Goal: Task Accomplishment & Management: Complete application form

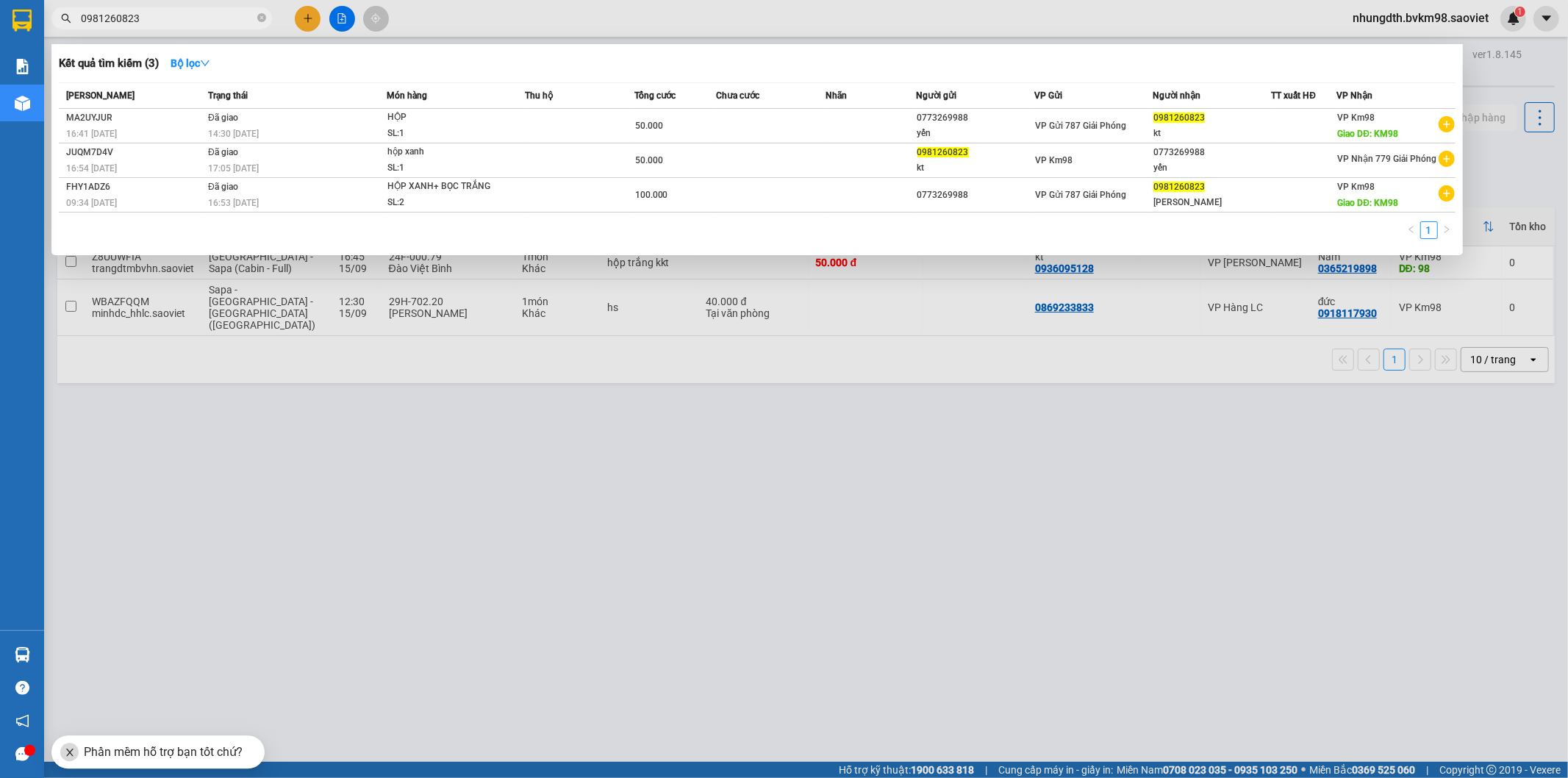
click at [332, 391] on div at bounding box center [784, 389] width 1568 height 778
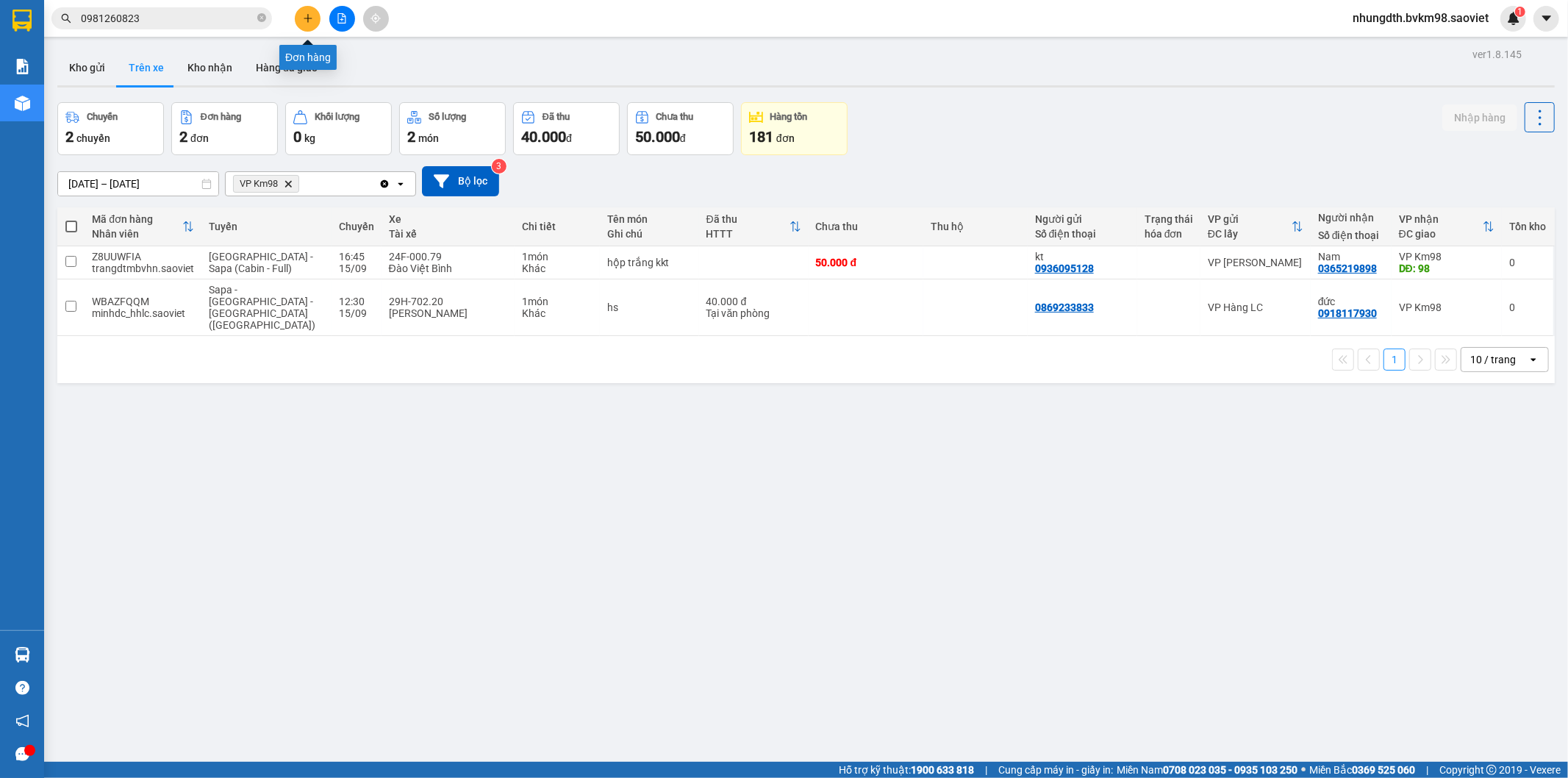
click at [310, 21] on icon "plus" at bounding box center [307, 18] width 10 height 10
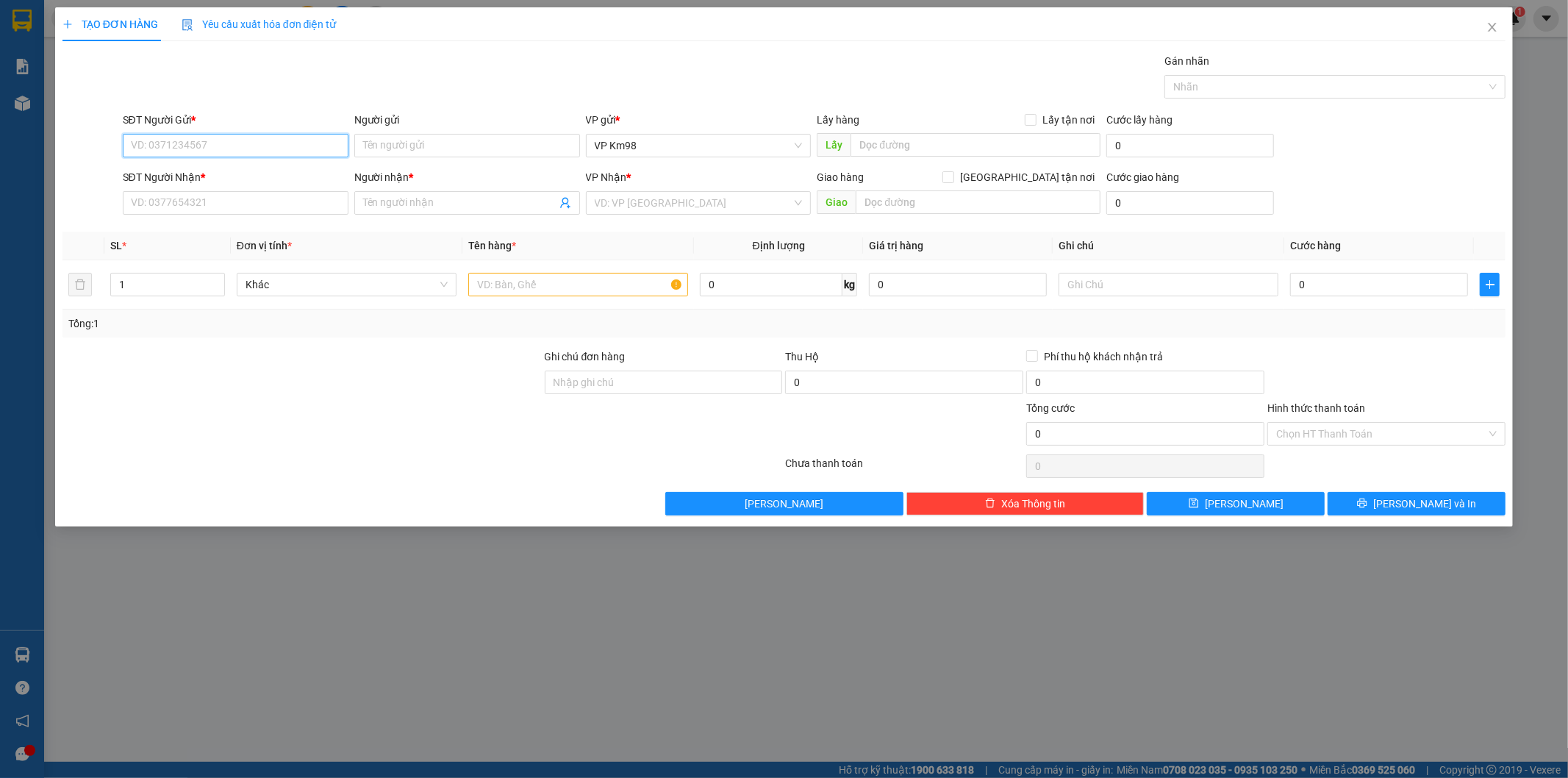
click at [246, 150] on input "SĐT Người Gửi *" at bounding box center [236, 145] width 226 height 23
type input "0327660898"
click at [181, 182] on div "0327660898 - kt" at bounding box center [236, 175] width 208 height 16
type input "kt"
type input "0862701156"
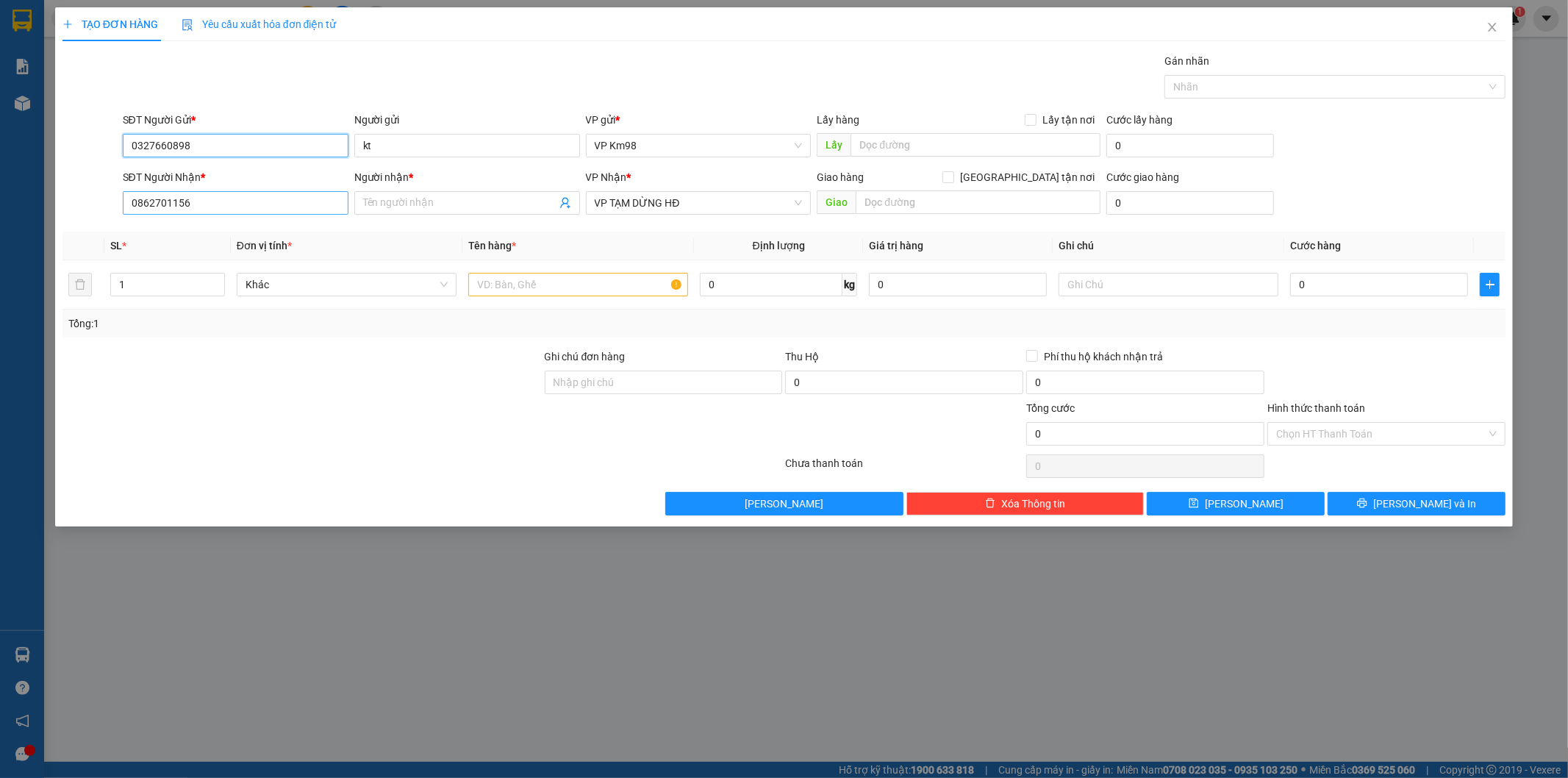
type input "0327660898"
click at [192, 203] on input "0862701156" at bounding box center [236, 203] width 226 height 23
type input "0"
type input "0328098410"
click at [378, 199] on input "Người nhận *" at bounding box center [460, 203] width 194 height 16
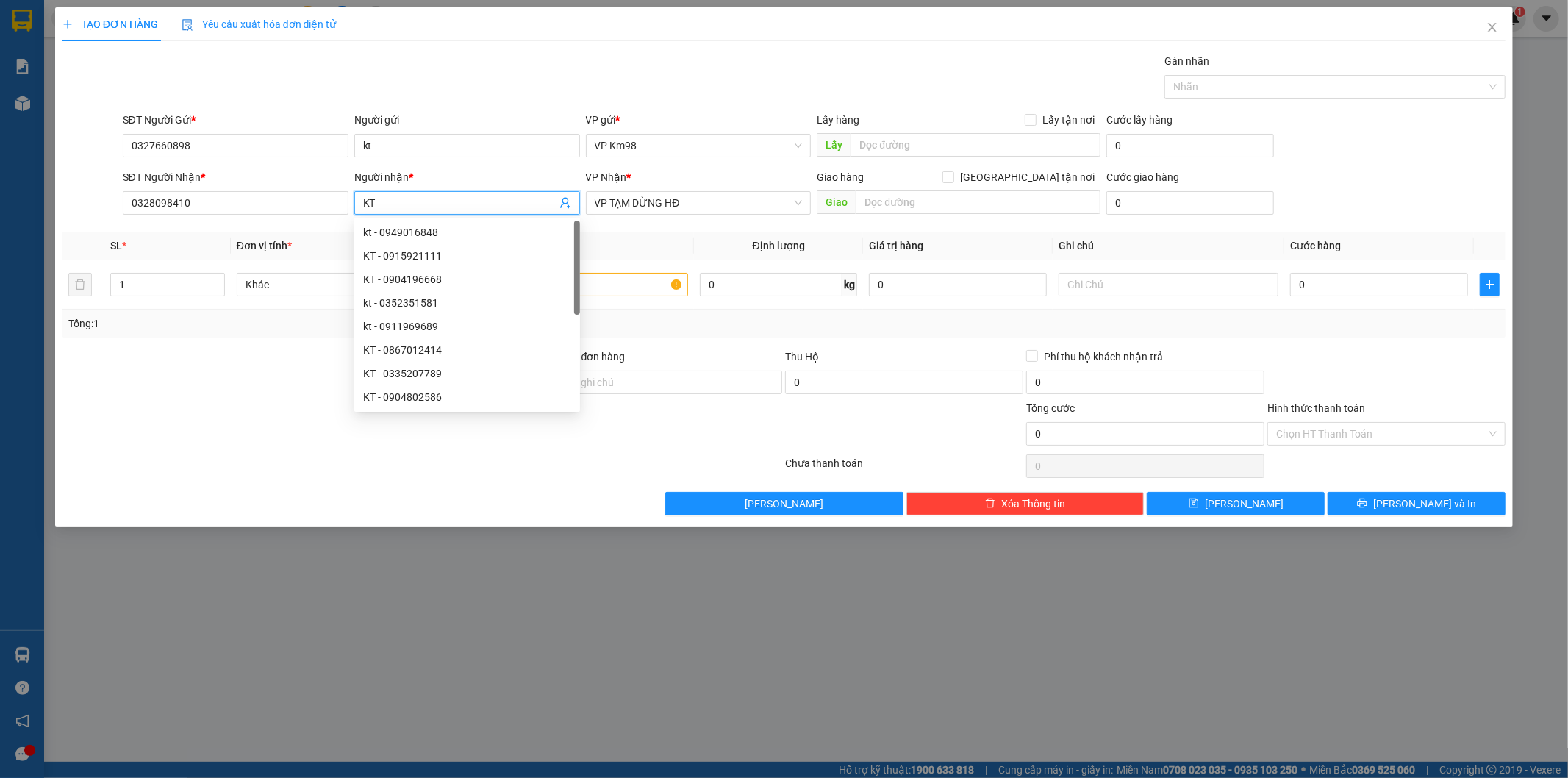
type input "K"
click at [705, 207] on span "VP TẠM DỪNG HĐ" at bounding box center [699, 203] width 208 height 22
type input "HẰNG"
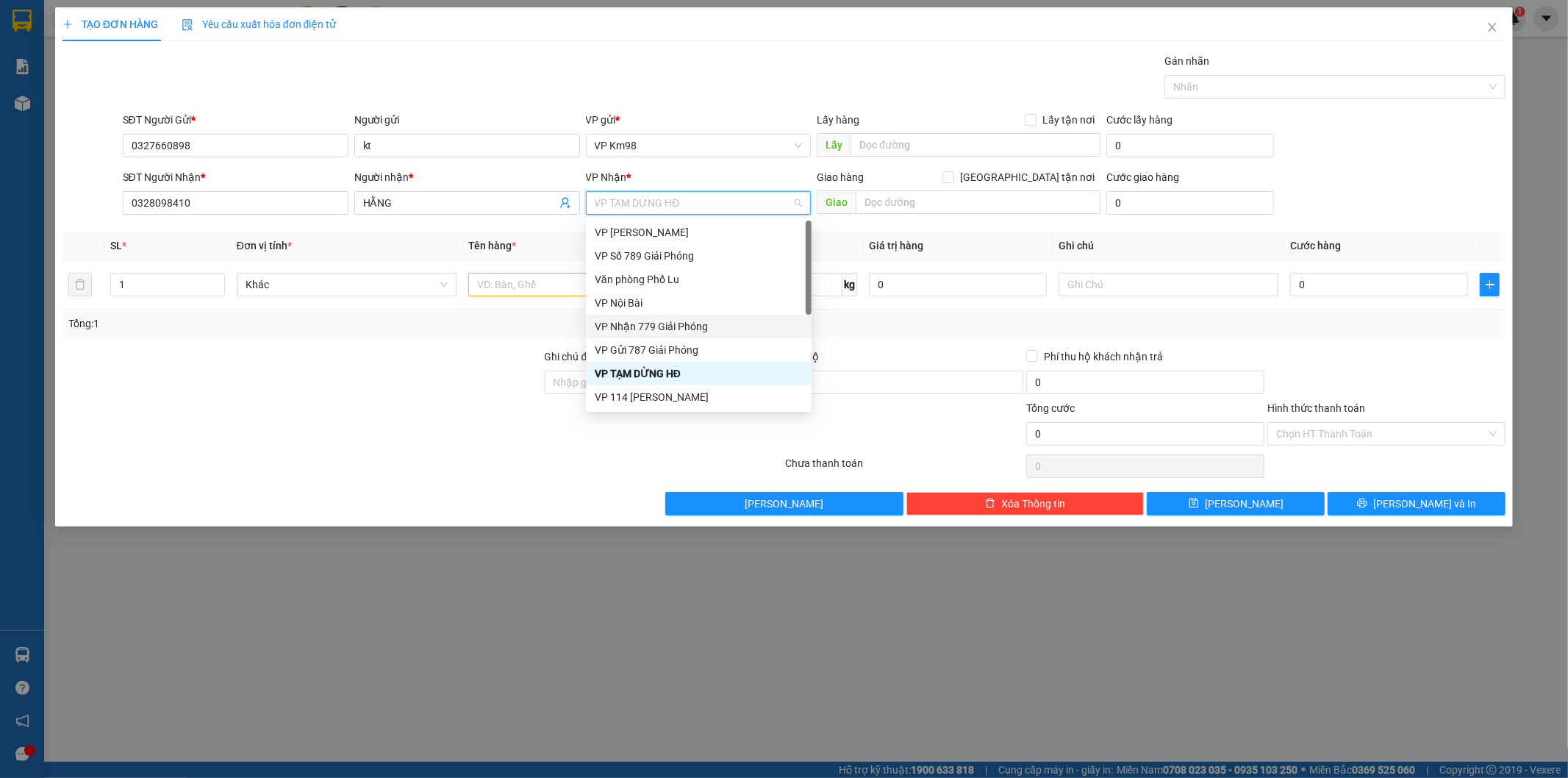
click at [652, 333] on div "VP Nhận 779 Giải Phóng" at bounding box center [699, 326] width 208 height 16
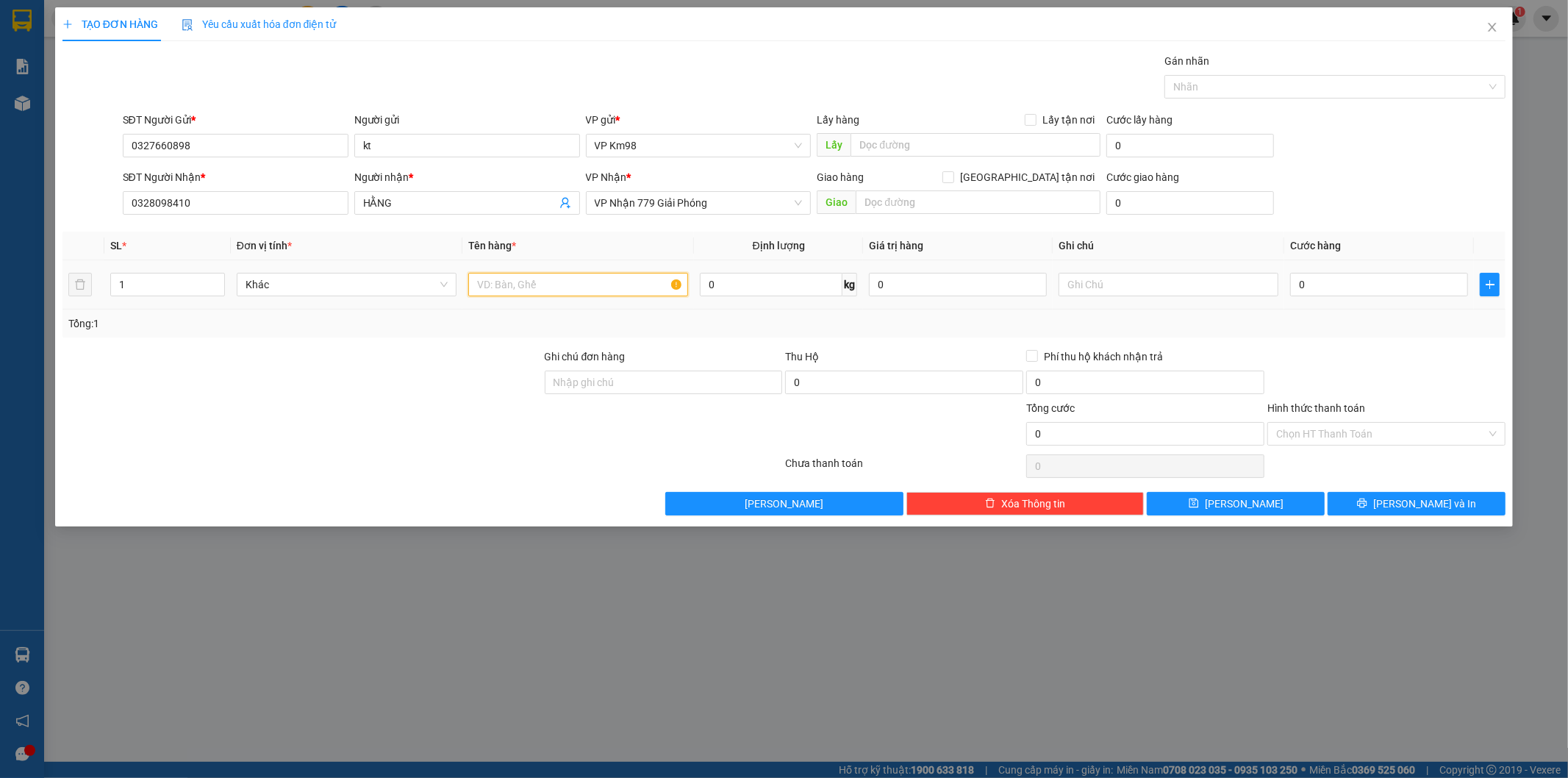
click at [544, 289] on input "text" at bounding box center [578, 284] width 220 height 23
type input "TÚI CLERL"
click at [1317, 294] on input "0" at bounding box center [1378, 284] width 178 height 23
type input "5"
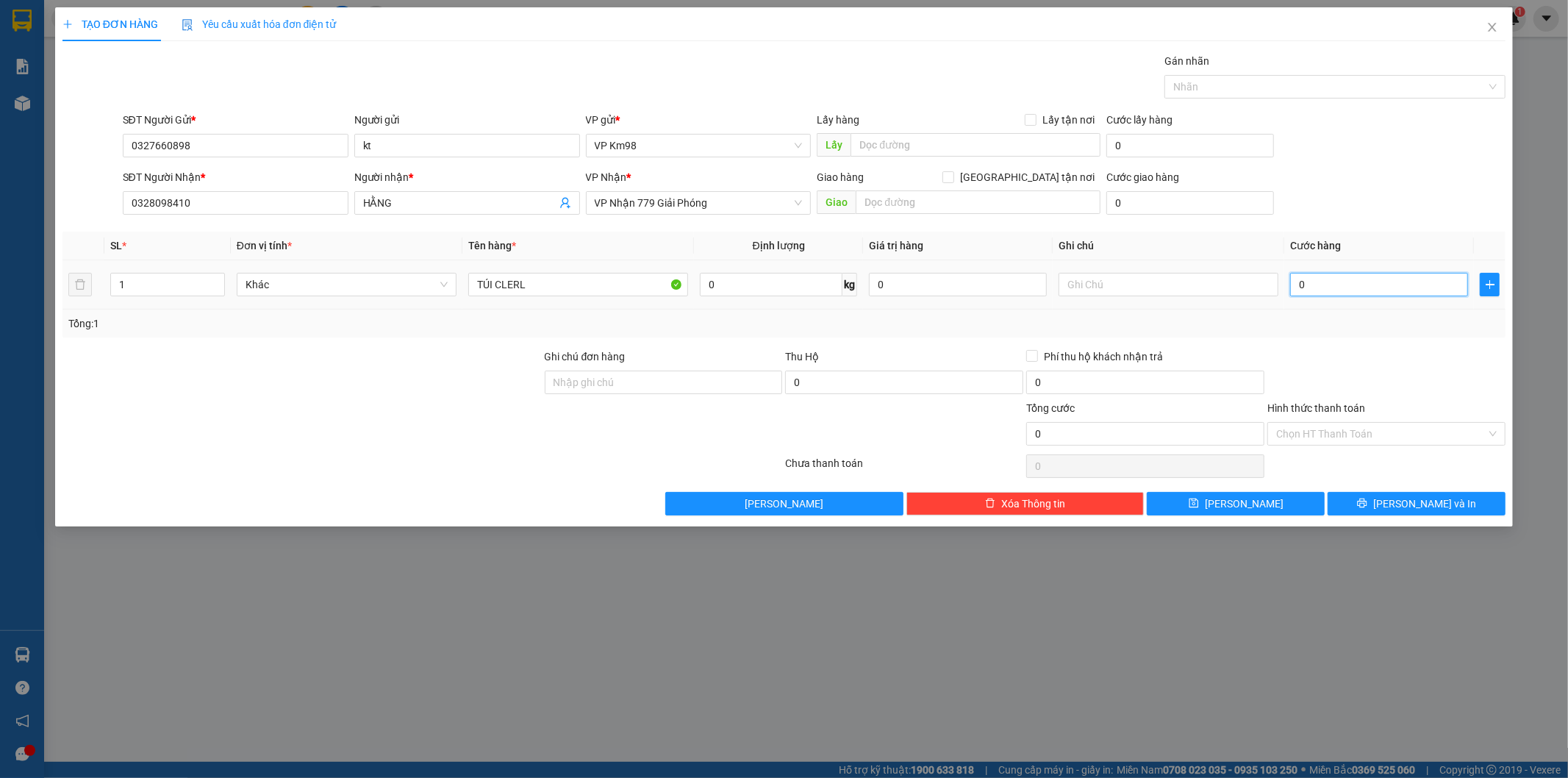
type input "5"
type input "50"
type input "500"
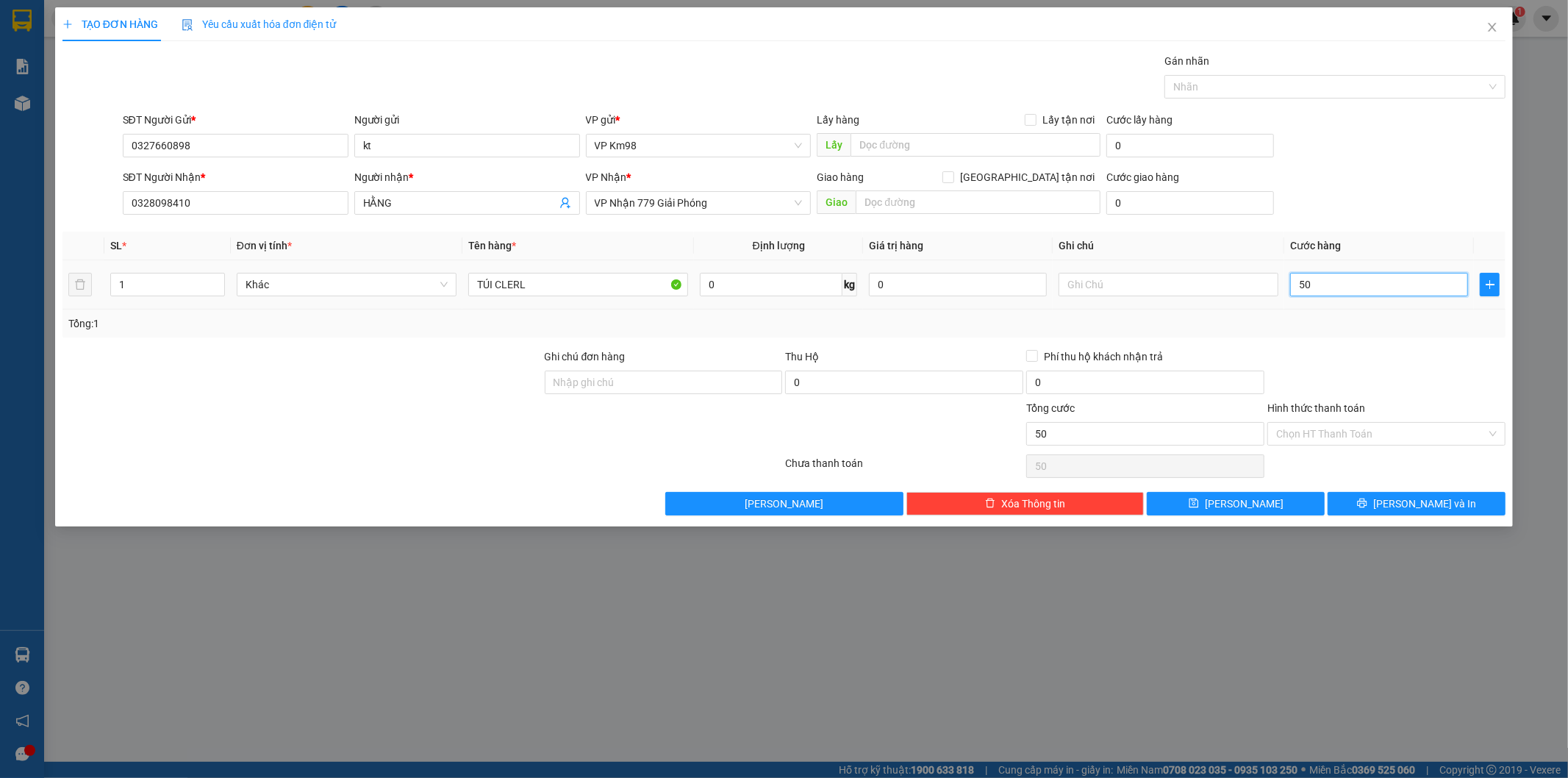
type input "500"
type input "5.000"
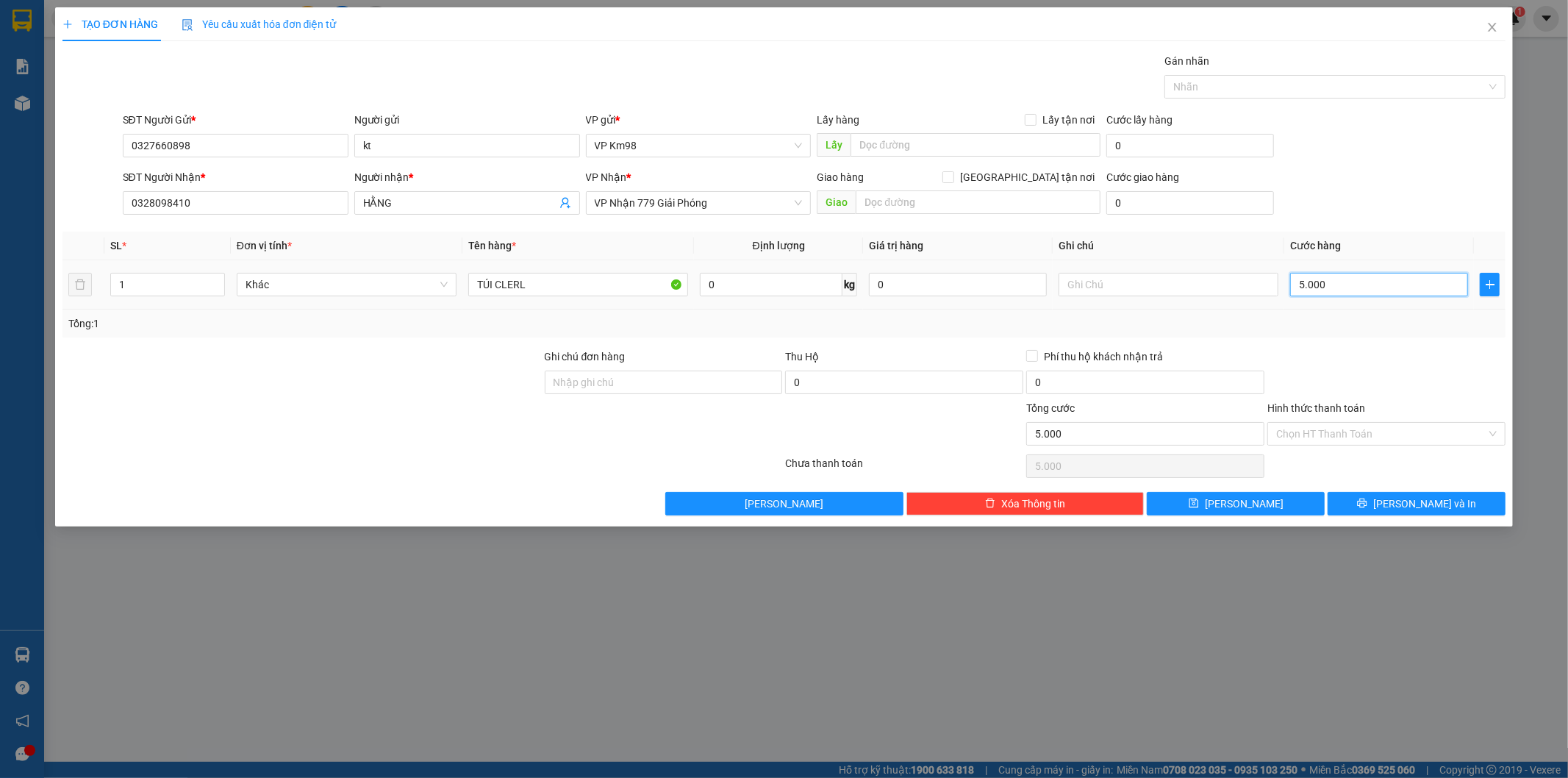
type input "50.000"
click at [1302, 408] on label "Hình thức thanh toán" at bounding box center [1315, 408] width 98 height 12
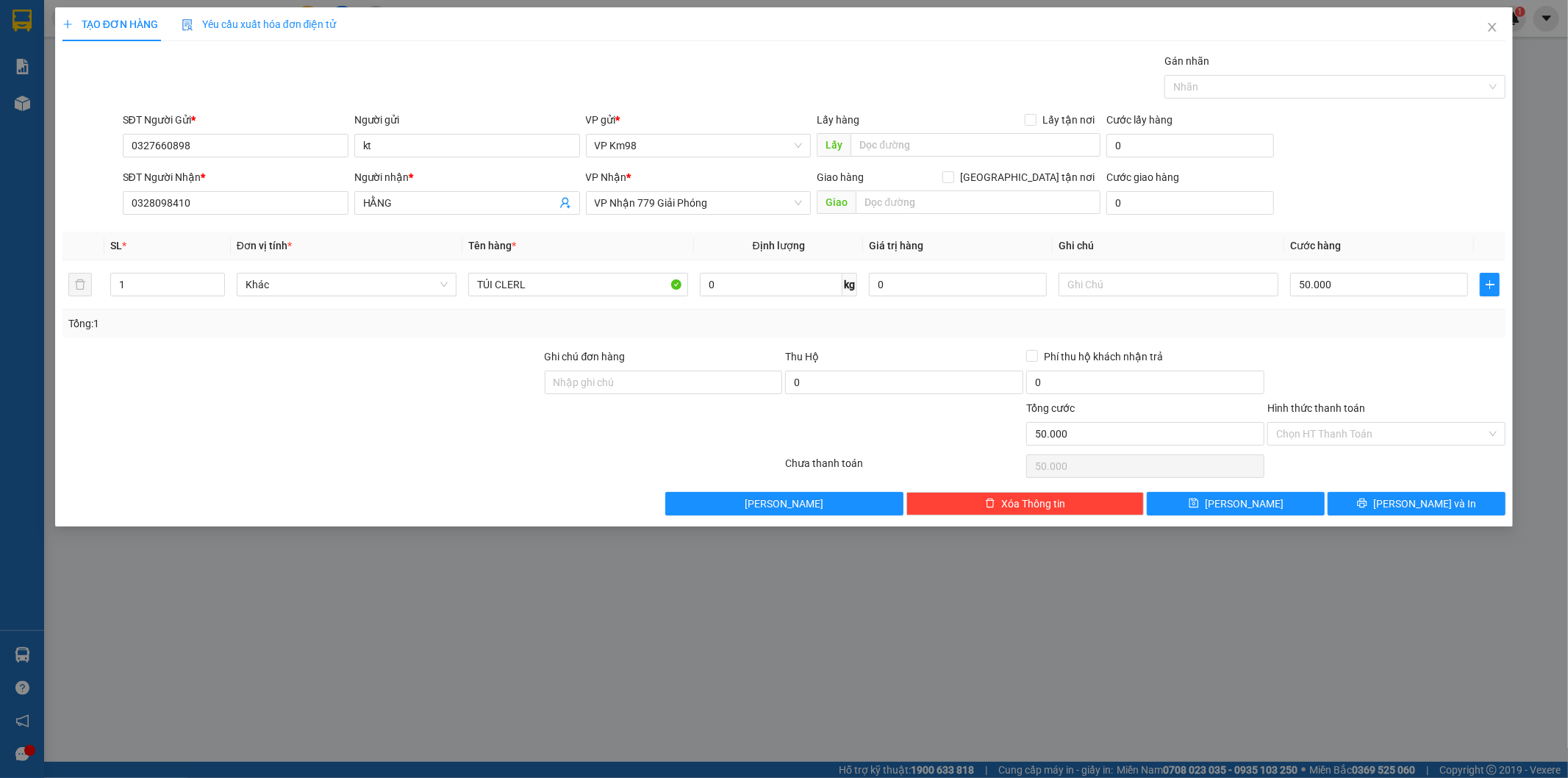
click at [1302, 423] on input "Hình thức thanh toán" at bounding box center [1381, 433] width 210 height 22
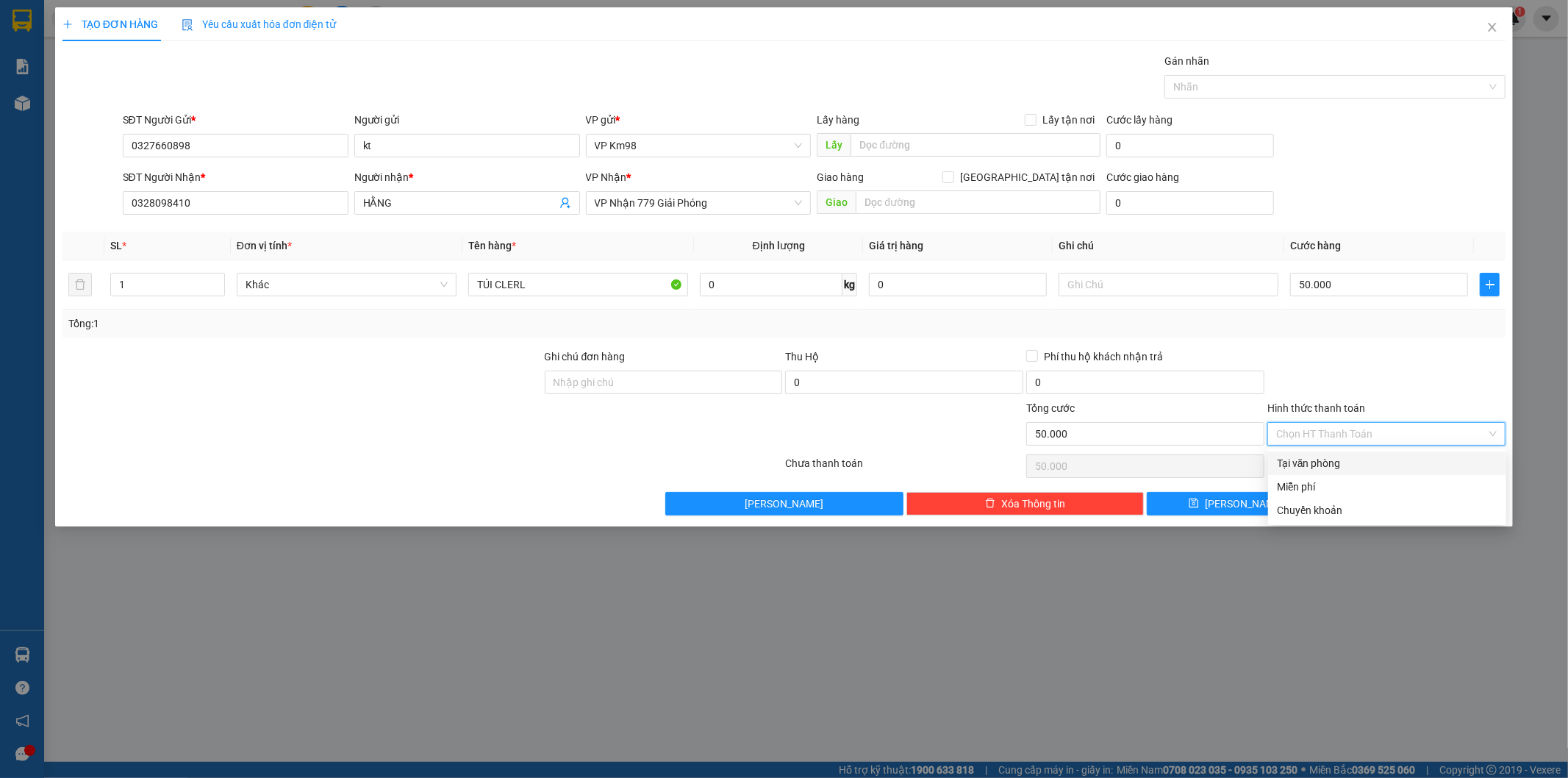
click at [1297, 462] on div "Tại văn phòng" at bounding box center [1386, 463] width 220 height 16
type input "0"
click at [1330, 496] on button "[PERSON_NAME] và In" at bounding box center [1416, 503] width 178 height 23
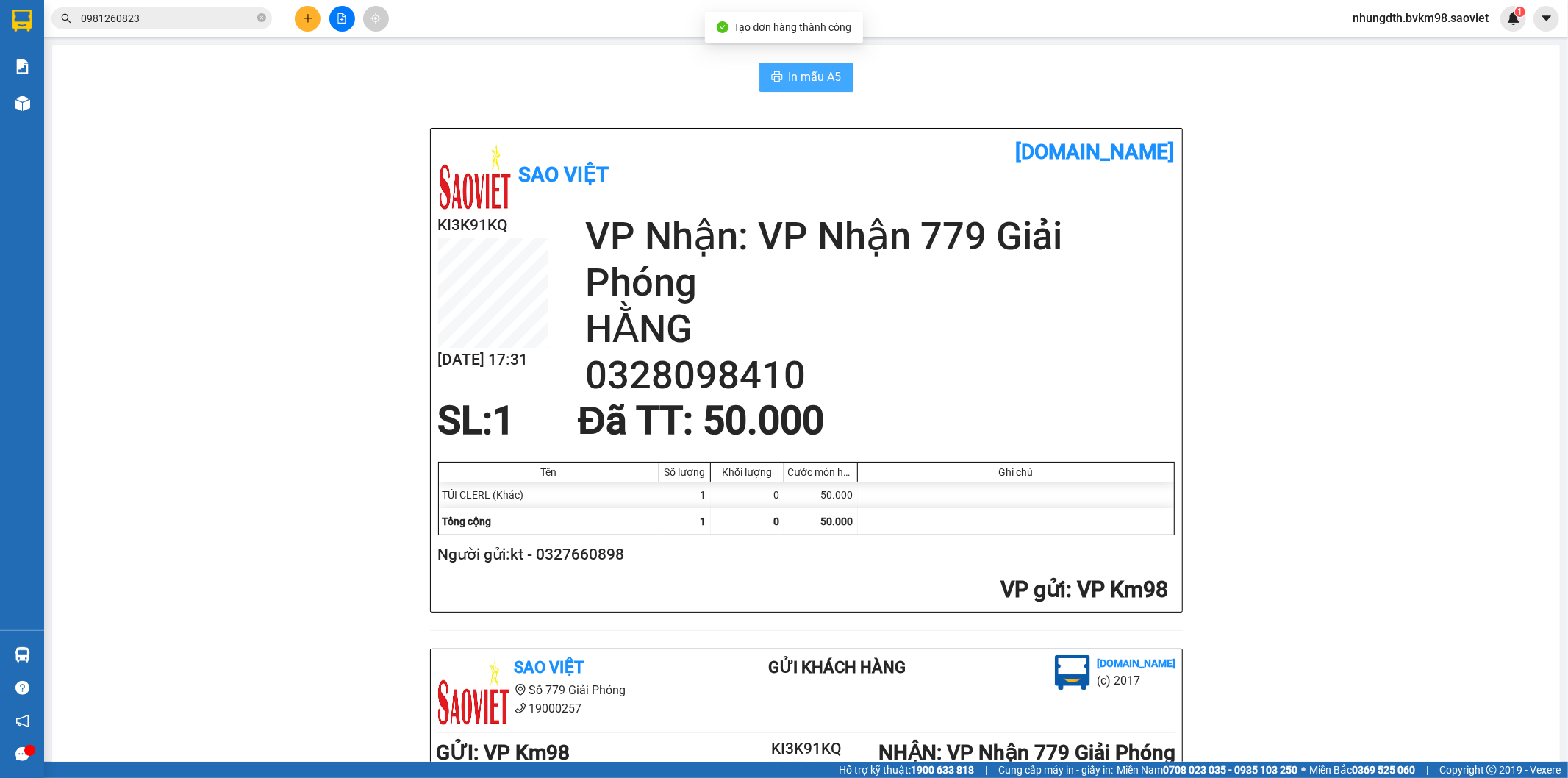
click at [830, 83] on span "In mẫu A5" at bounding box center [815, 77] width 53 height 19
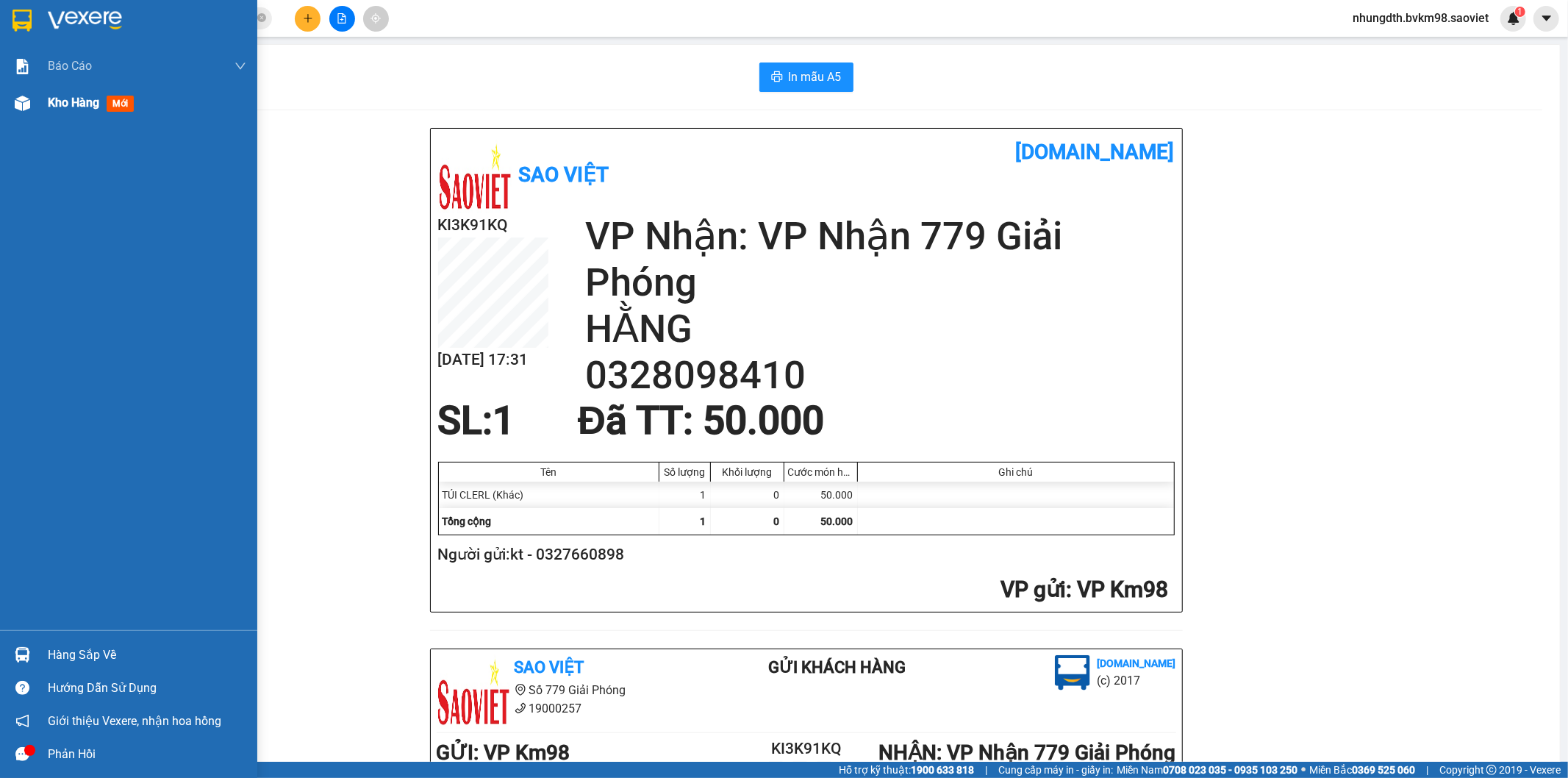
click at [26, 103] on img at bounding box center [22, 102] width 15 height 15
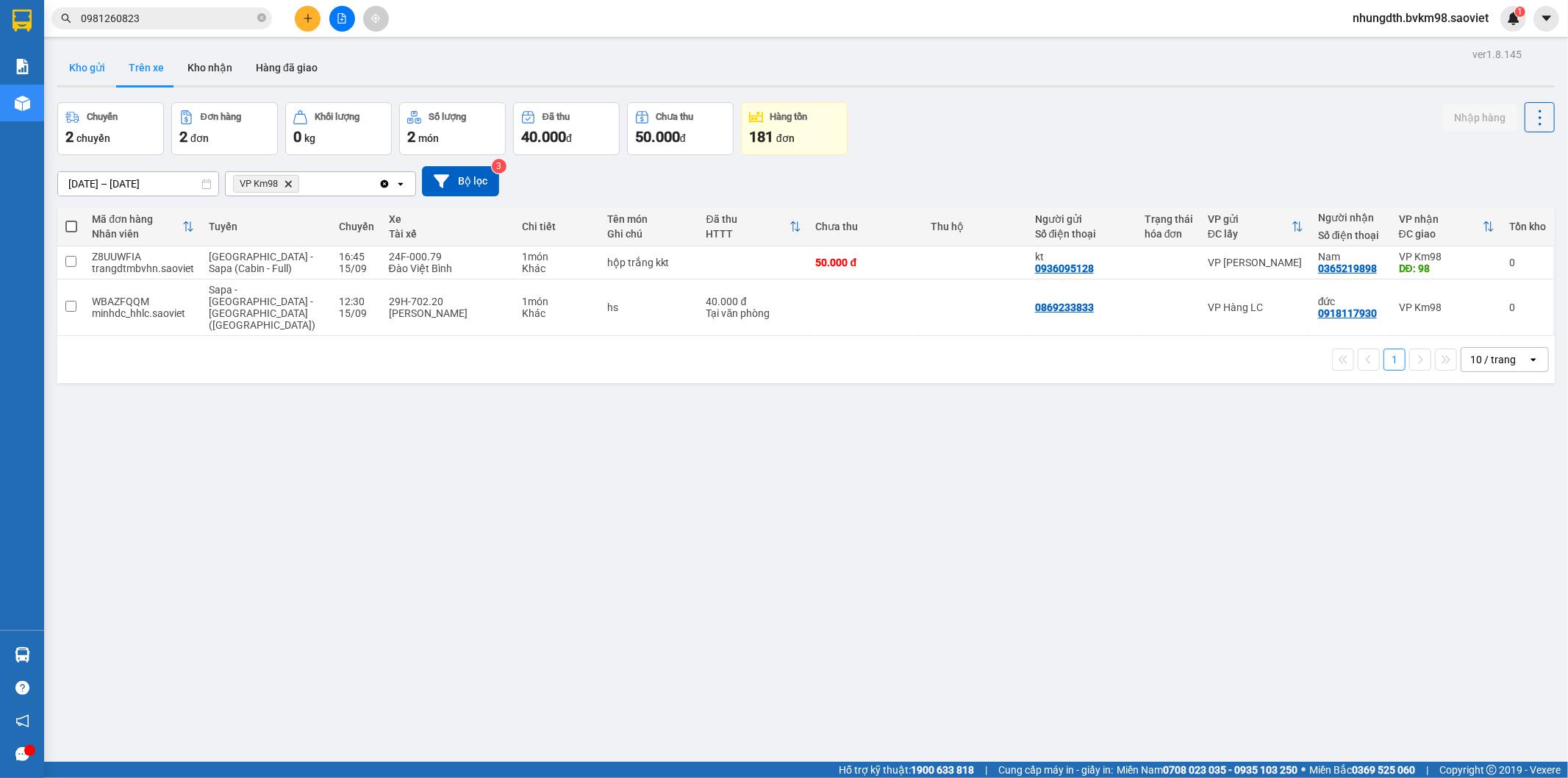
click at [91, 64] on button "Kho gửi" at bounding box center [87, 68] width 60 height 36
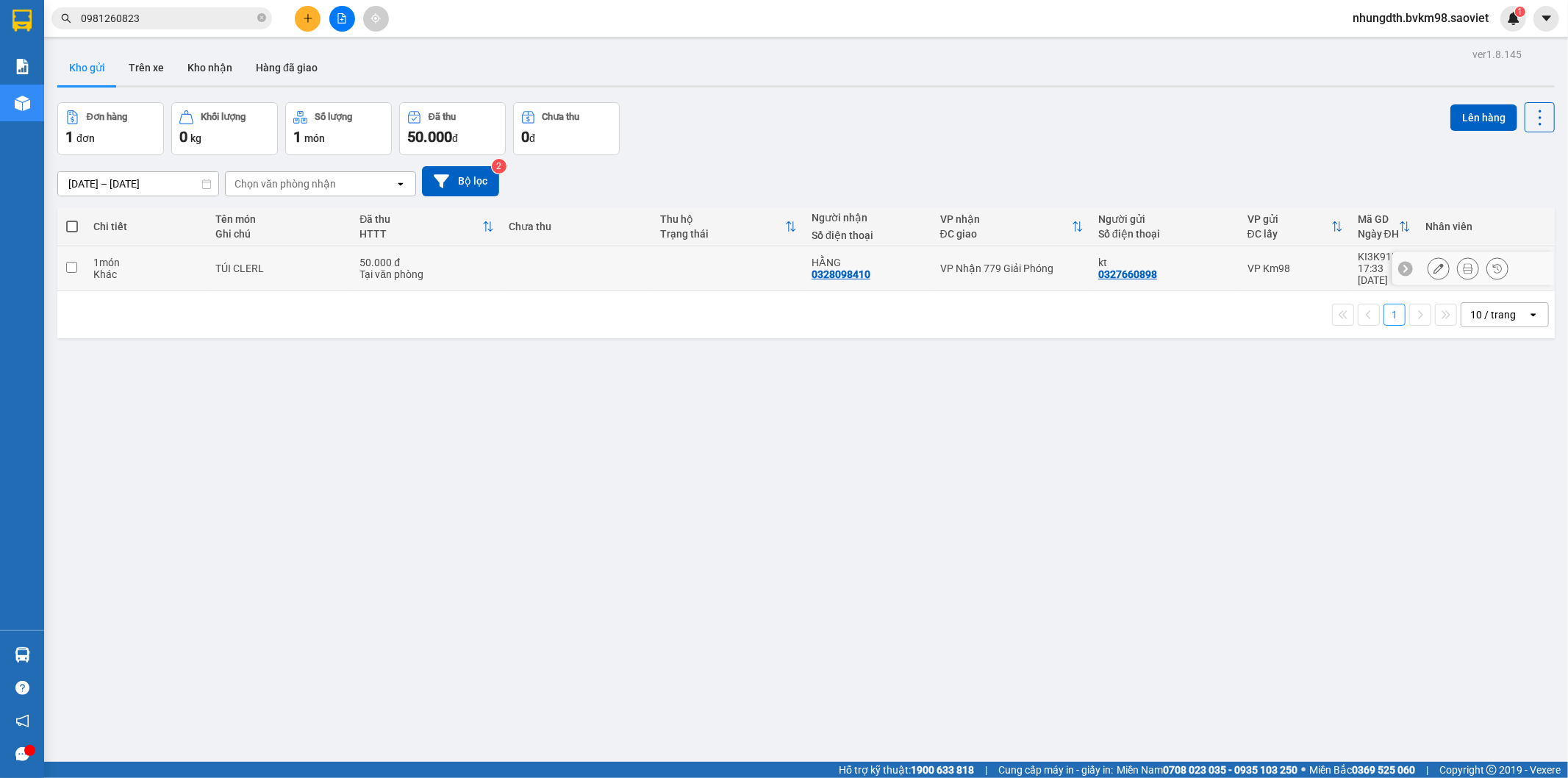
drag, startPoint x: 73, startPoint y: 262, endPoint x: 371, endPoint y: 258, distance: 298.0
click at [78, 262] on td at bounding box center [72, 269] width 29 height 45
checkbox input "true"
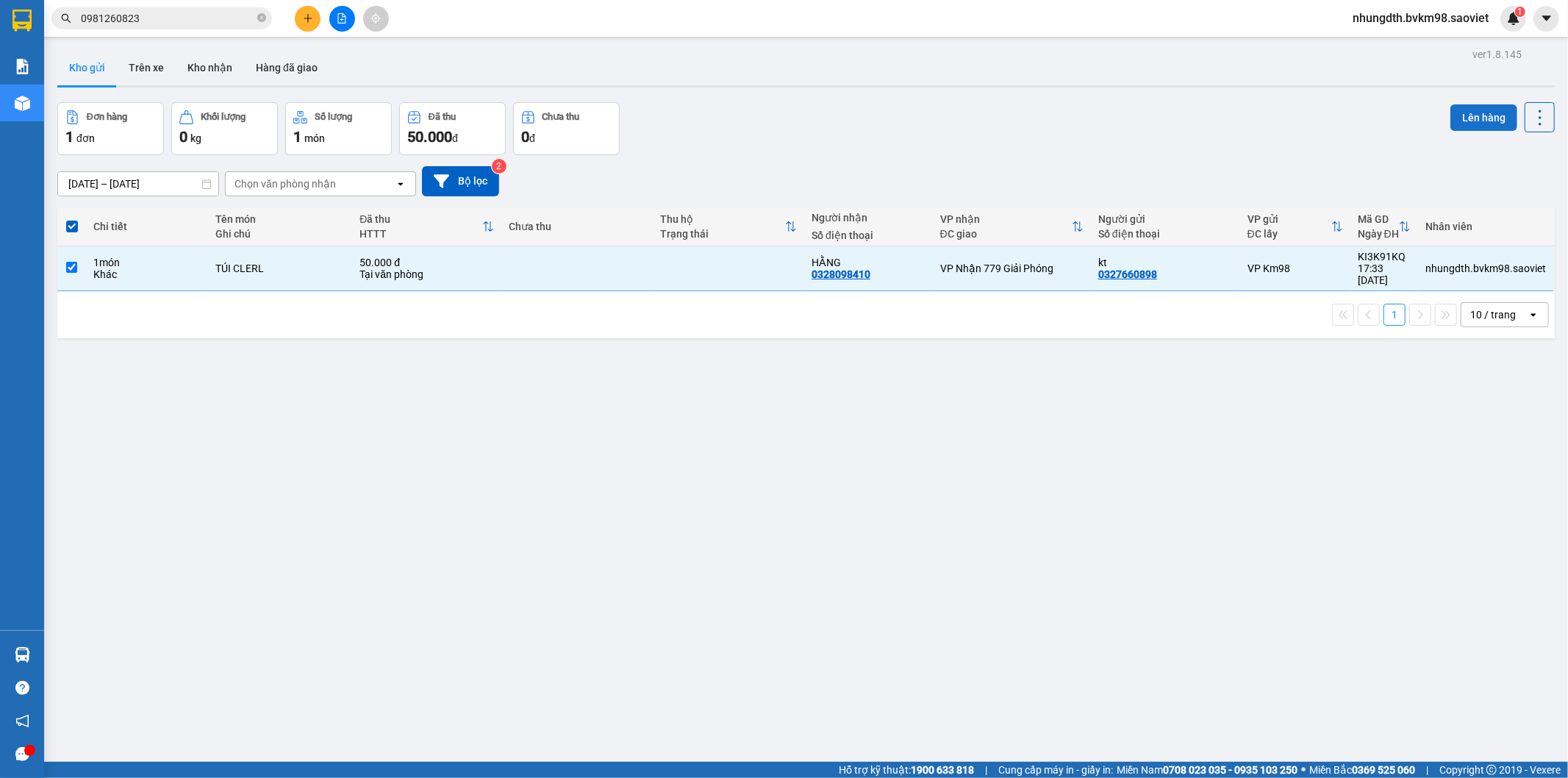
click at [1486, 126] on button "Lên hàng" at bounding box center [1483, 117] width 67 height 27
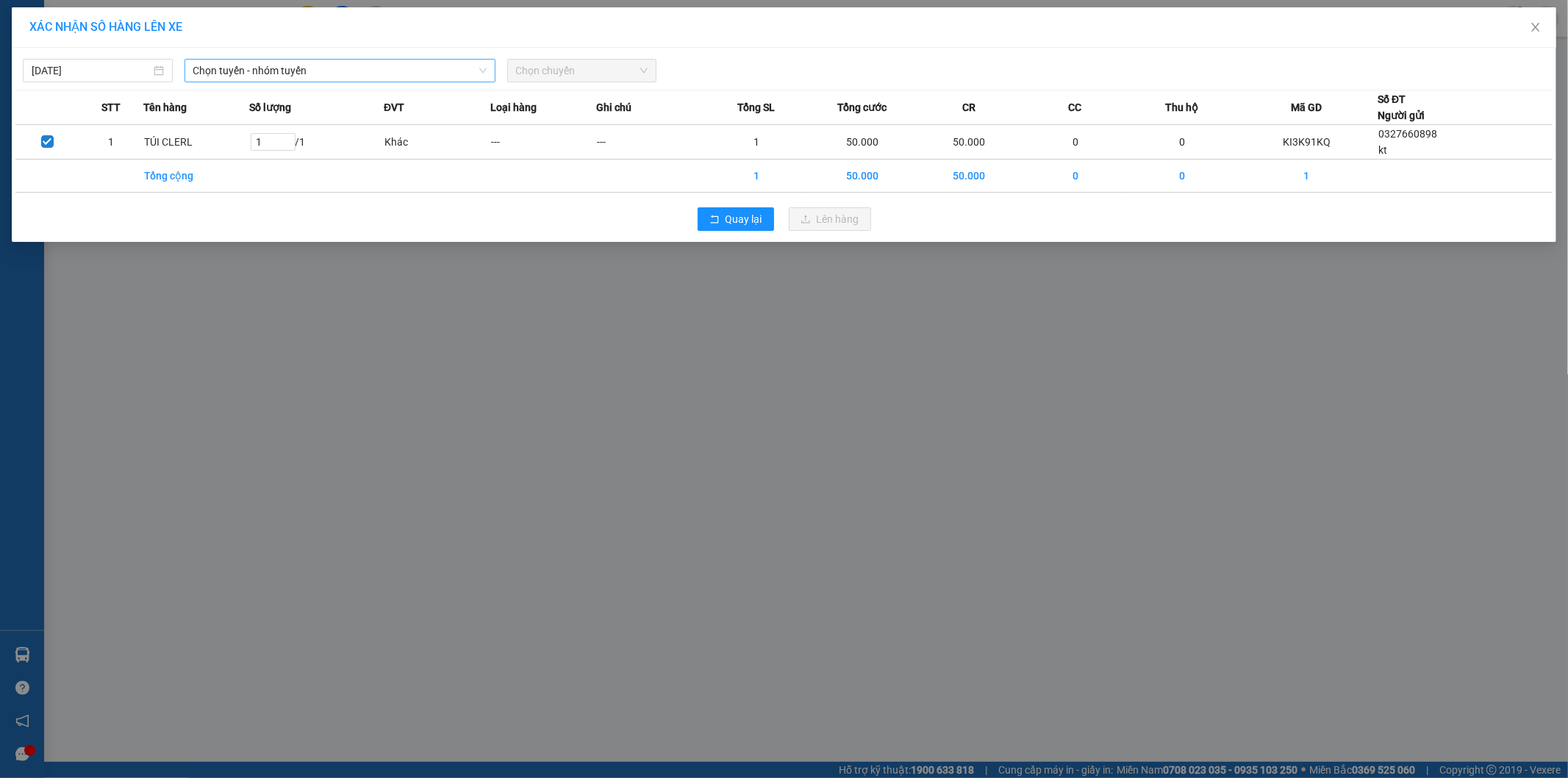
click at [278, 72] on span "Chọn tuyến - nhóm tuyến" at bounding box center [340, 70] width 293 height 22
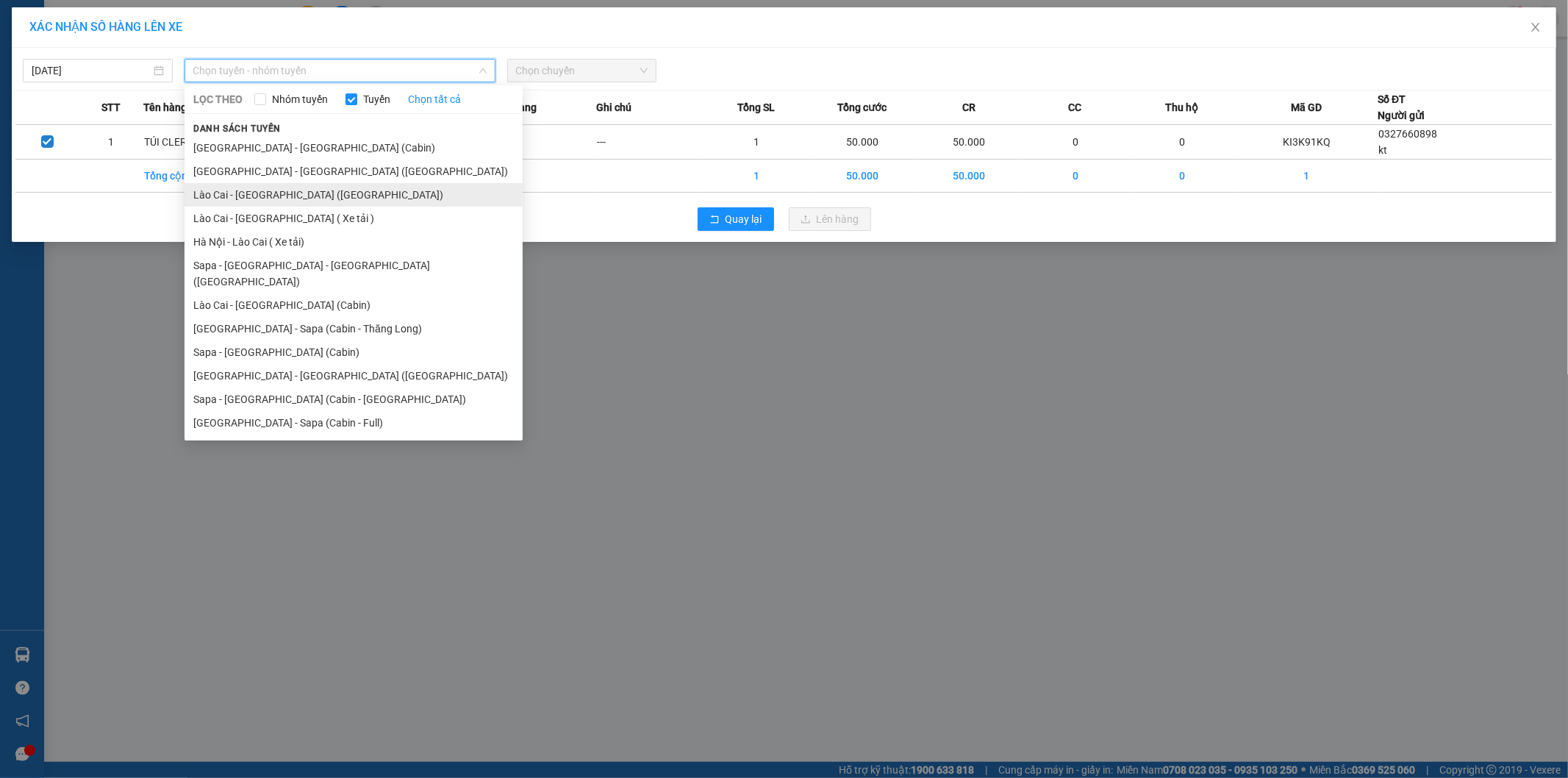
click at [296, 201] on li "Lào Cai - [GEOGRAPHIC_DATA] ([GEOGRAPHIC_DATA])" at bounding box center [353, 194] width 338 height 23
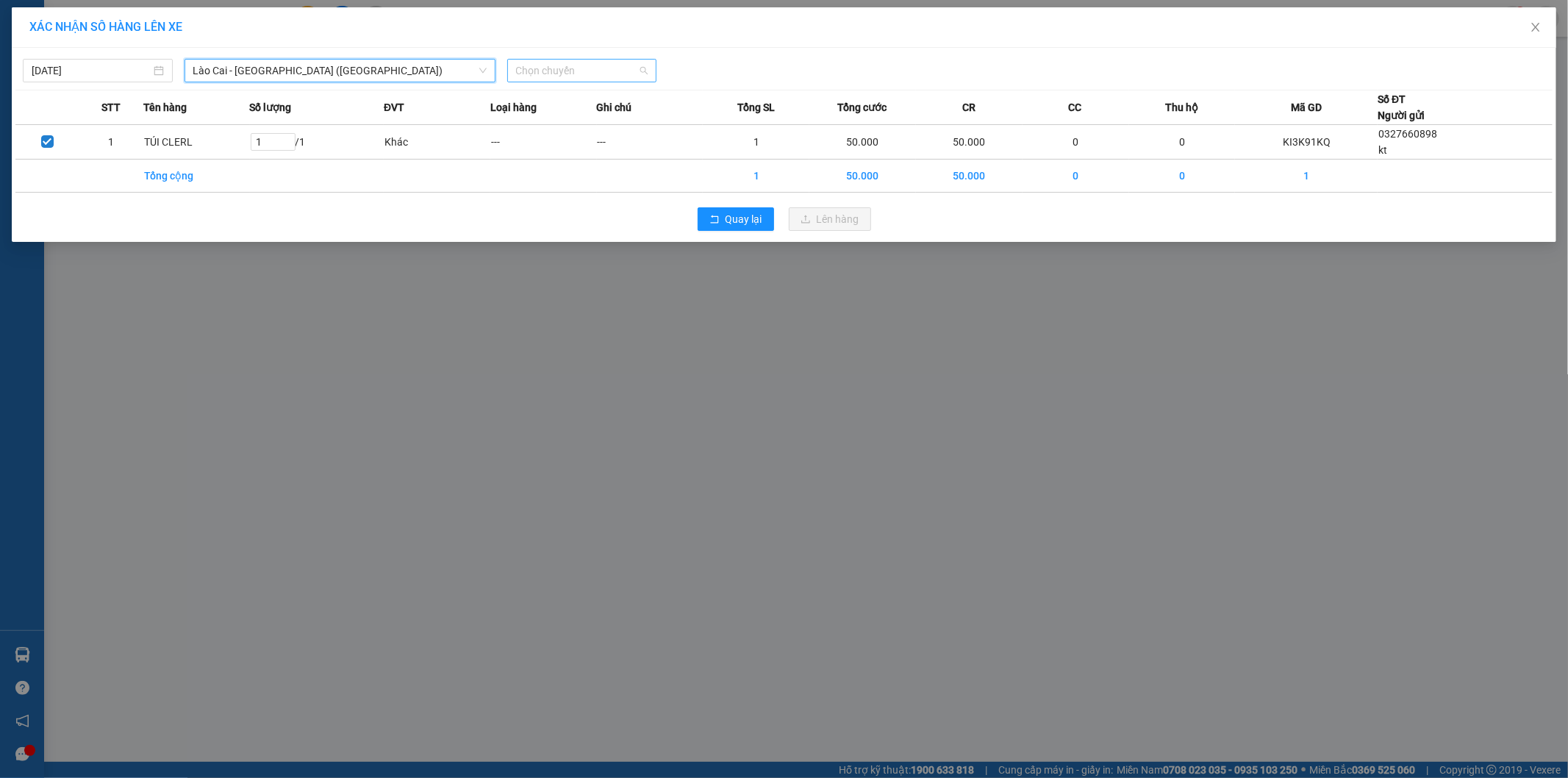
click at [541, 79] on span "Chọn chuyến" at bounding box center [582, 70] width 132 height 22
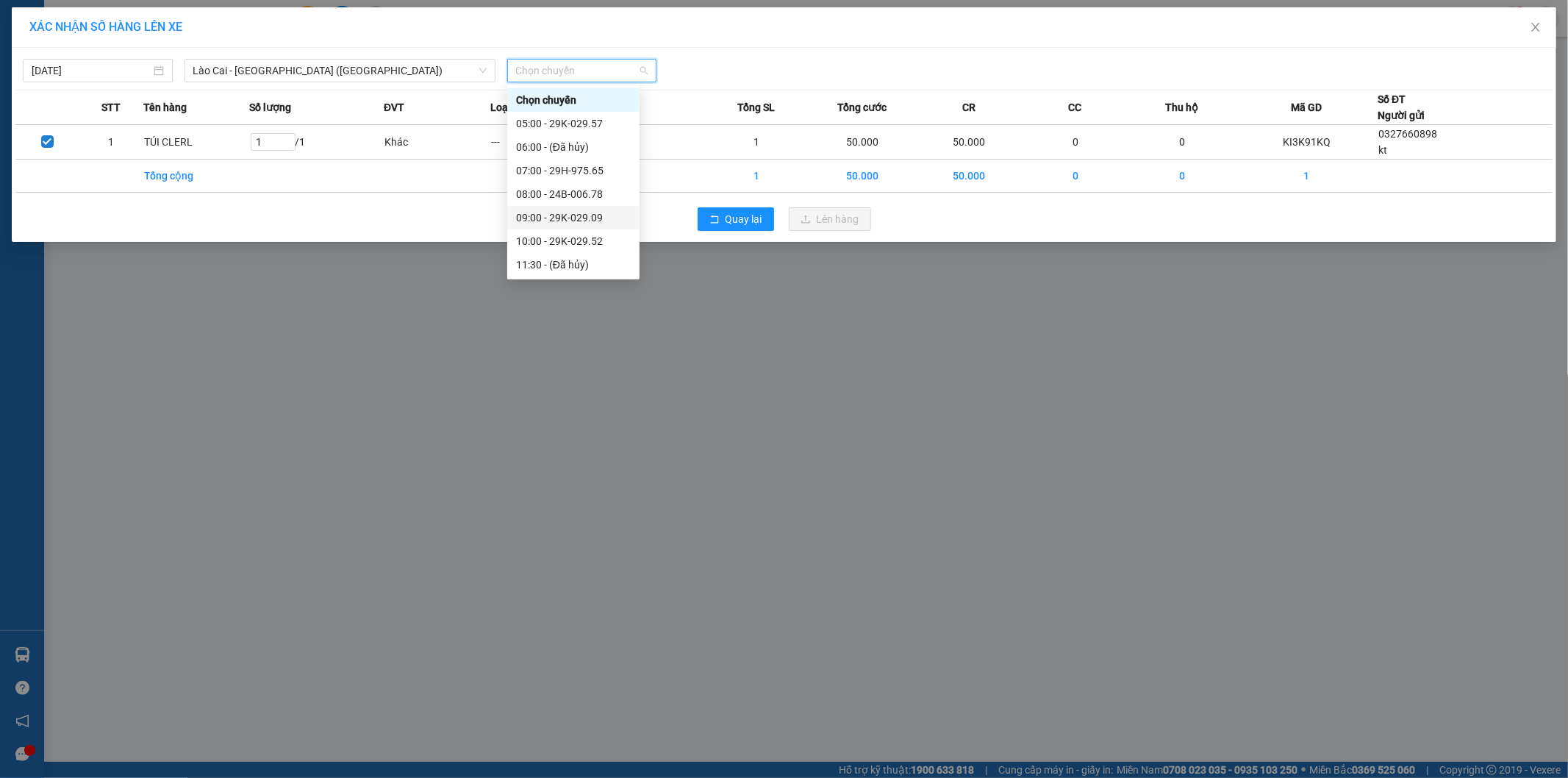
scroll to position [163, 0]
click at [587, 151] on div "15:30 - 29H-805.82" at bounding box center [573, 148] width 115 height 16
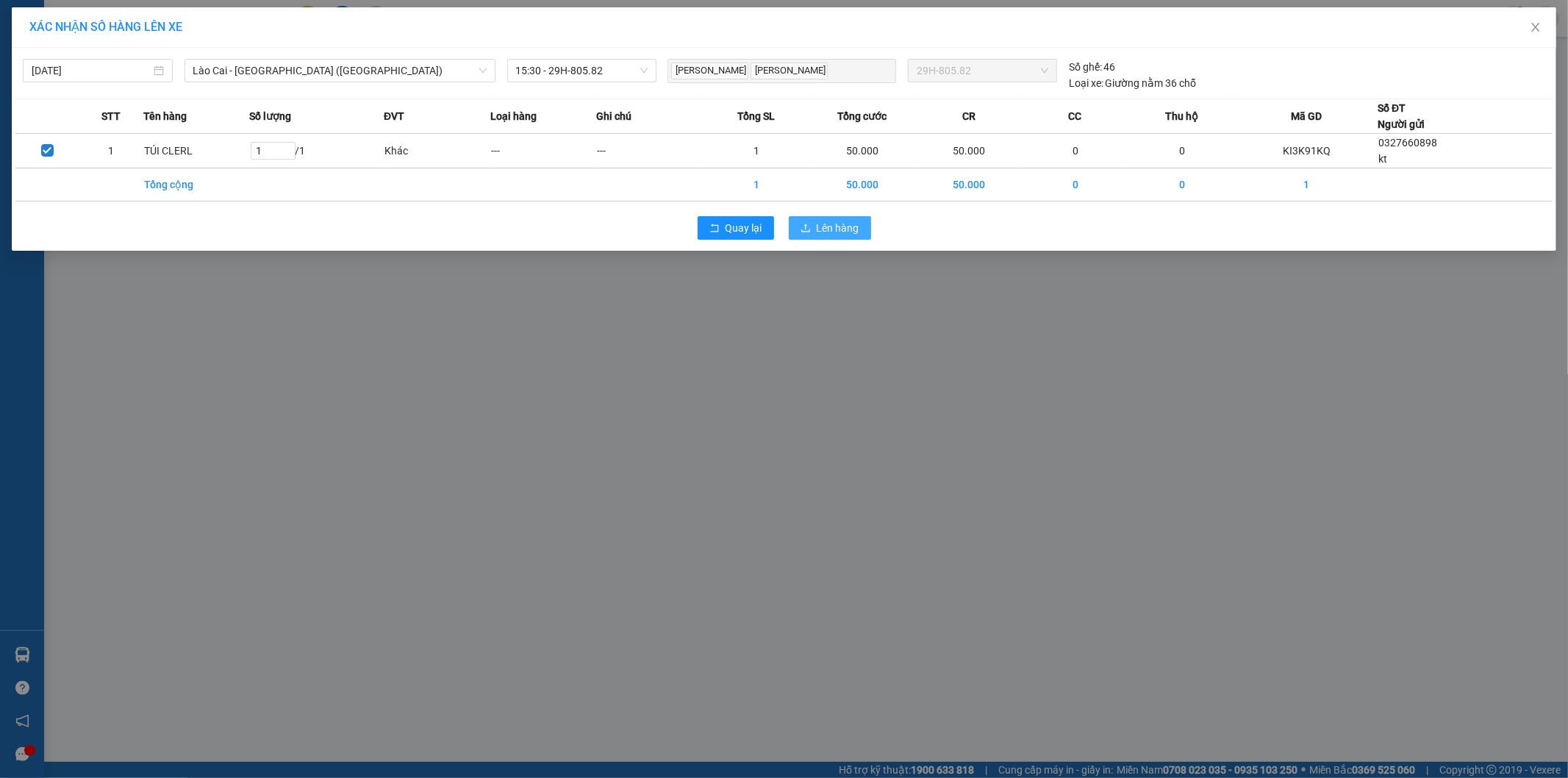
click at [814, 228] on button "Lên hàng" at bounding box center [830, 228] width 82 height 23
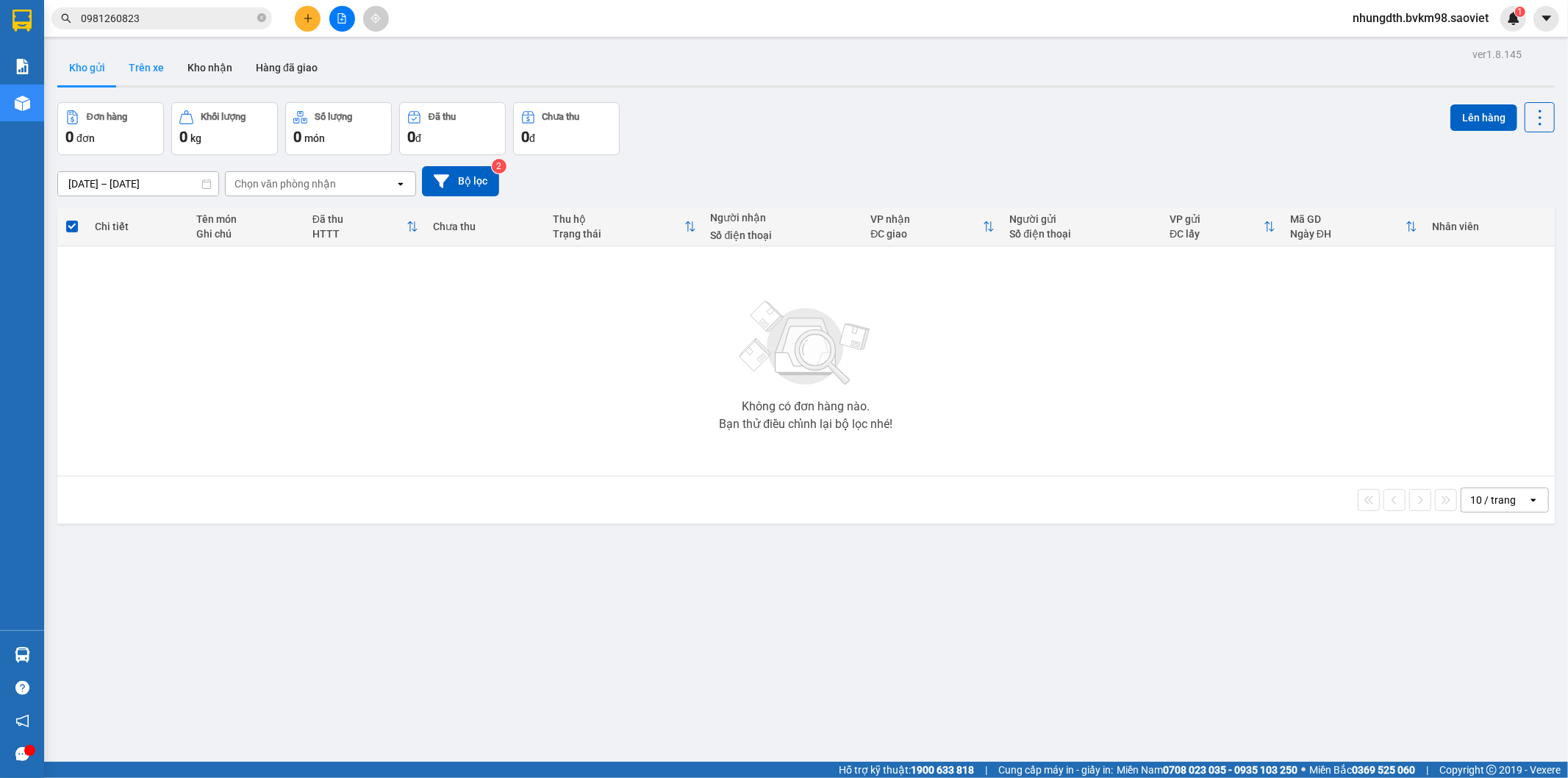
drag, startPoint x: 171, startPoint y: 62, endPoint x: 172, endPoint y: 71, distance: 9.1
click at [173, 60] on div "Kho gửi Trên xe Kho nhận Hàng đã giao" at bounding box center [805, 69] width 1497 height 39
click at [147, 69] on button "Trên xe" at bounding box center [146, 68] width 59 height 36
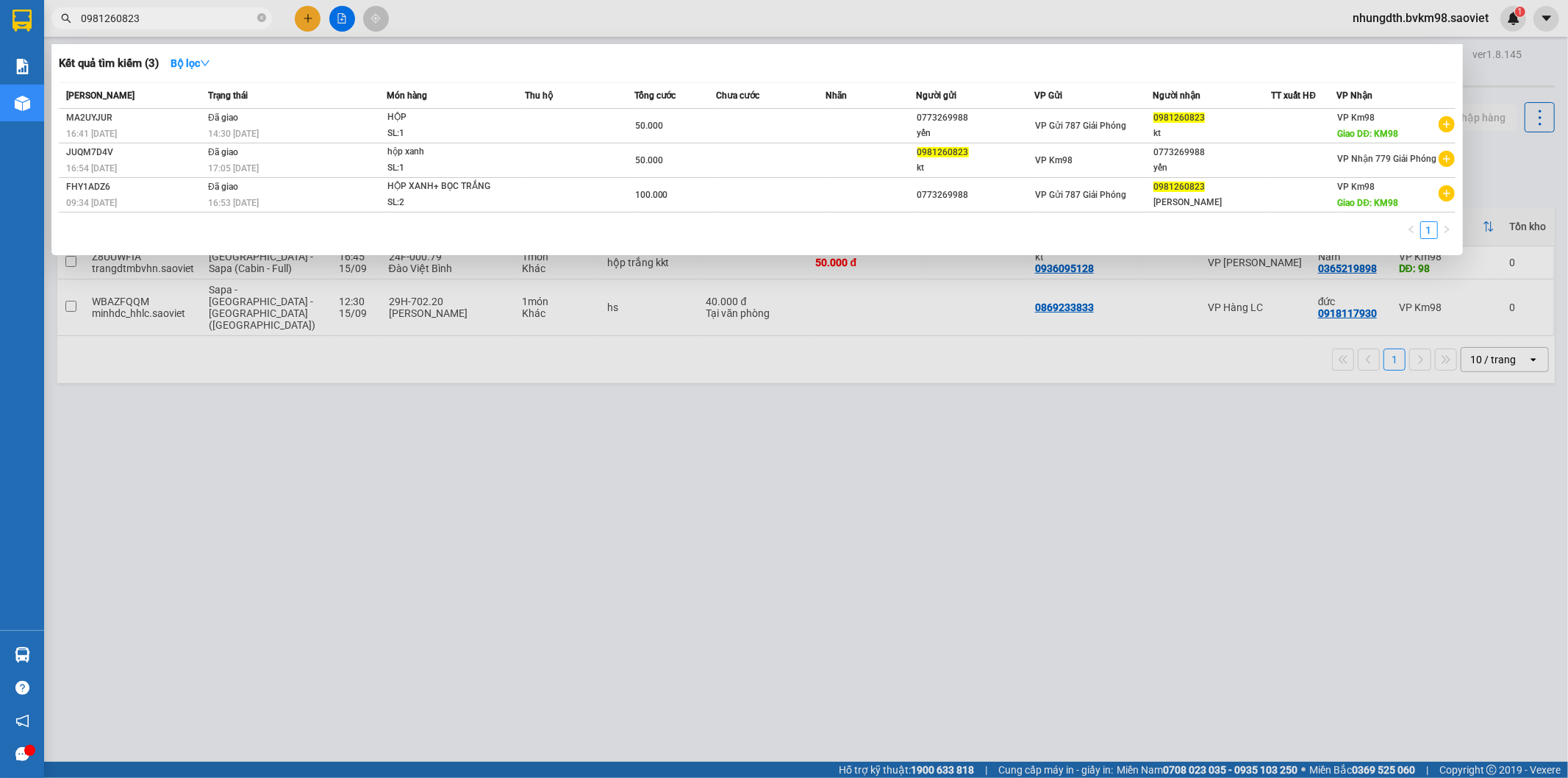
click at [167, 16] on input "0981260823" at bounding box center [167, 19] width 174 height 16
type input "0"
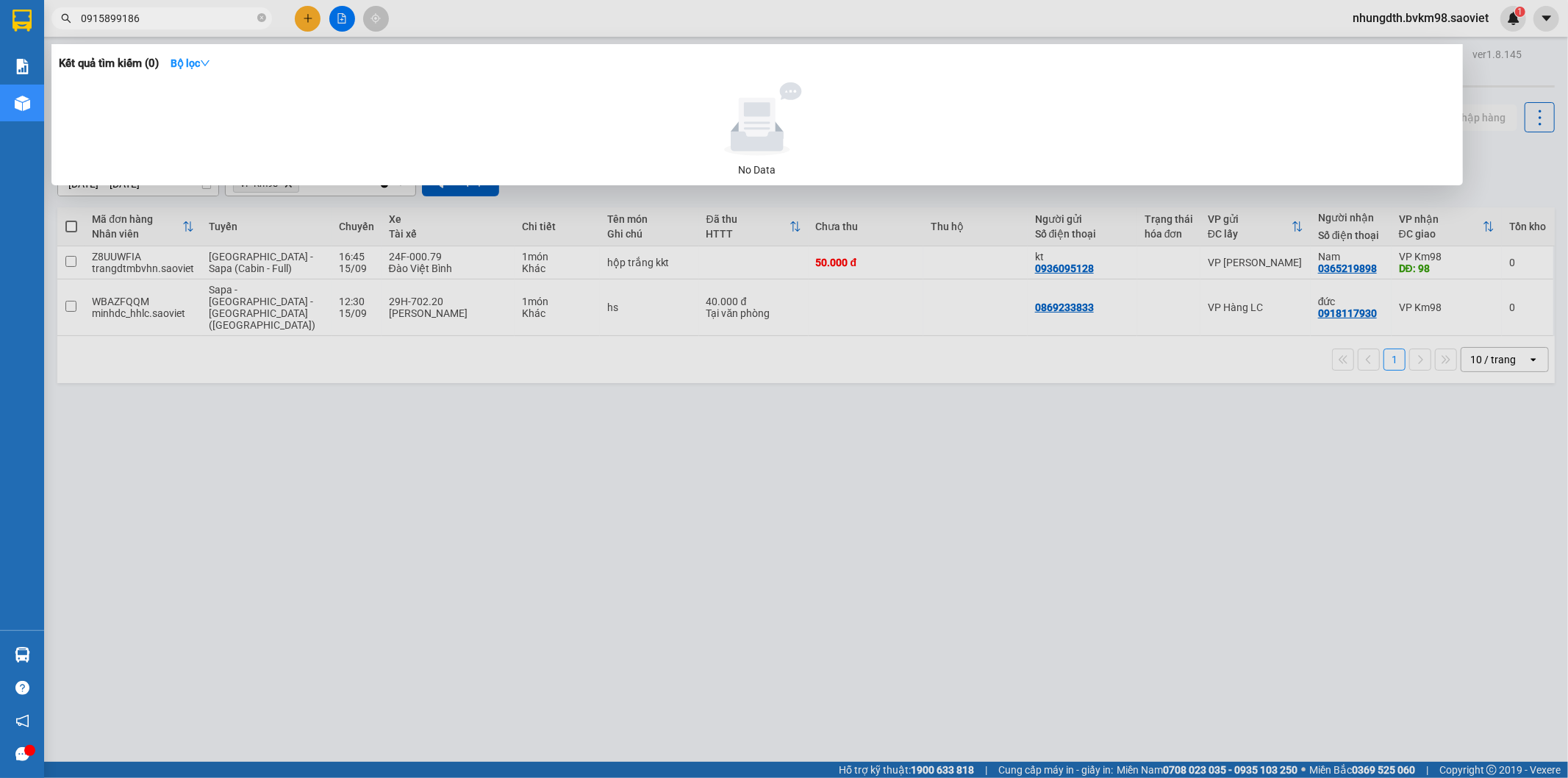
type input "0915899186"
drag, startPoint x: 845, startPoint y: 540, endPoint x: 834, endPoint y: 540, distance: 11.0
click at [847, 540] on div at bounding box center [784, 389] width 1568 height 778
